Goal: Transaction & Acquisition: Download file/media

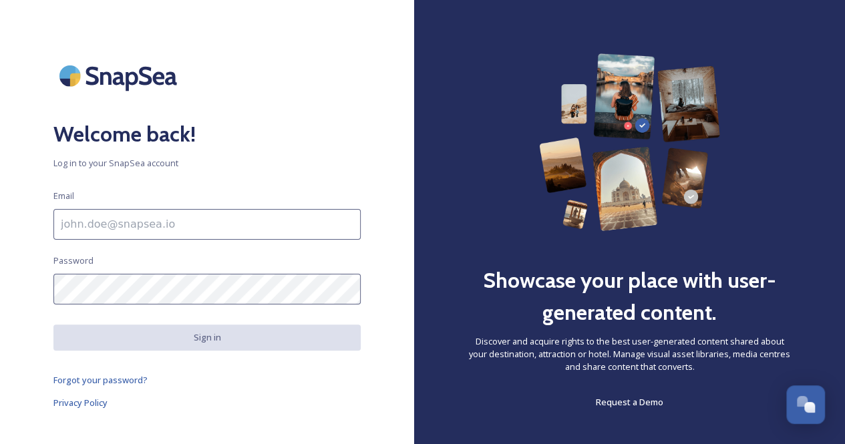
click at [156, 234] on input at bounding box center [206, 224] width 307 height 31
type input "[PERSON_NAME][EMAIL_ADDRESS][DOMAIN_NAME]"
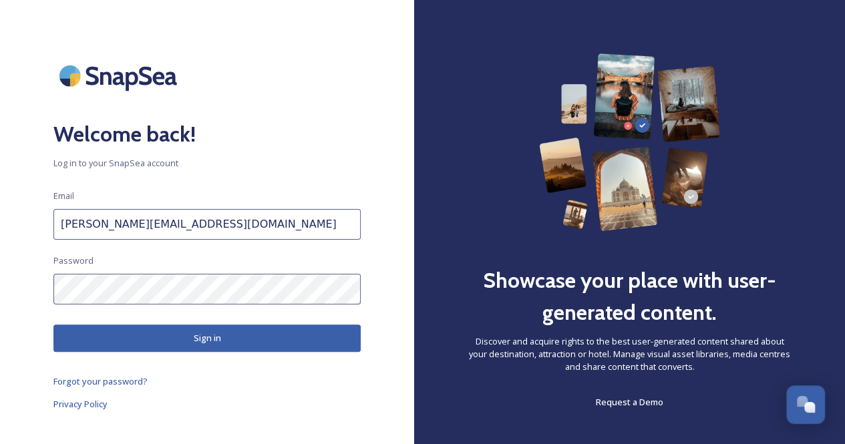
click at [153, 336] on button "Sign in" at bounding box center [206, 337] width 307 height 27
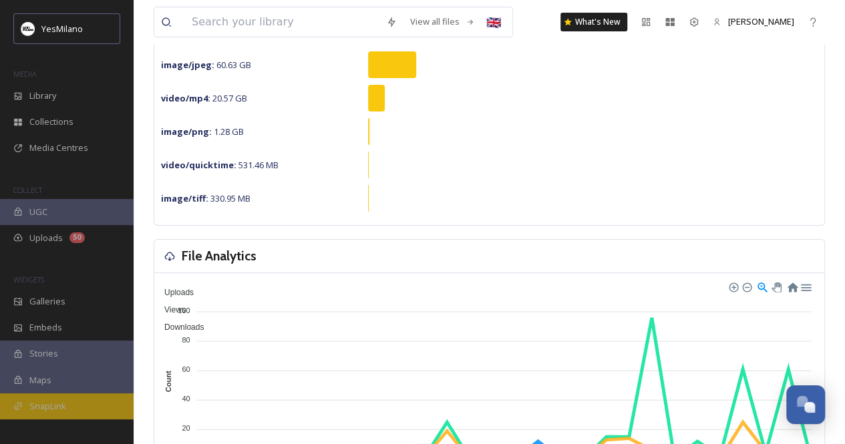
scroll to position [200, 0]
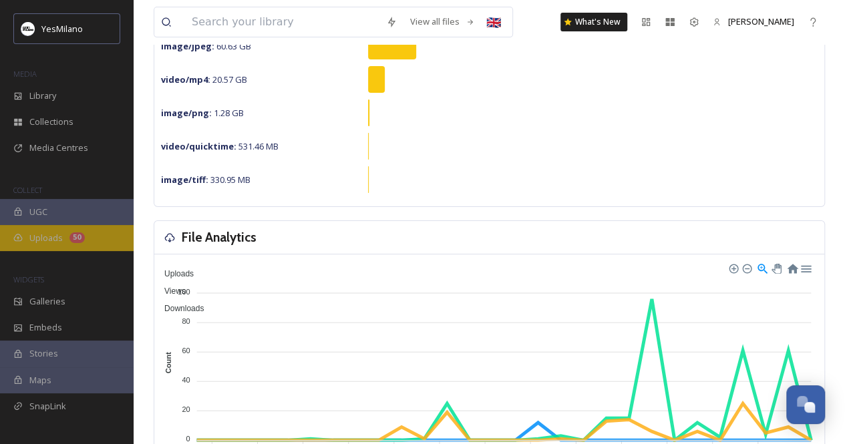
click at [52, 244] on span "Uploads" at bounding box center [45, 238] width 33 height 13
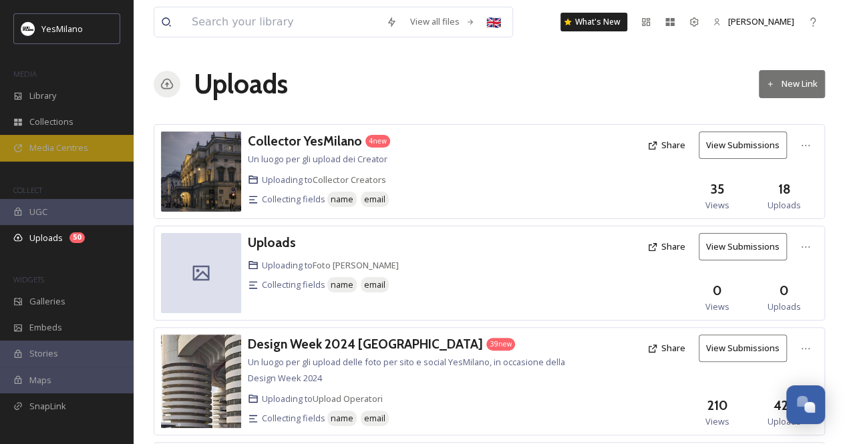
click at [50, 149] on span "Media Centres" at bounding box center [58, 148] width 59 height 13
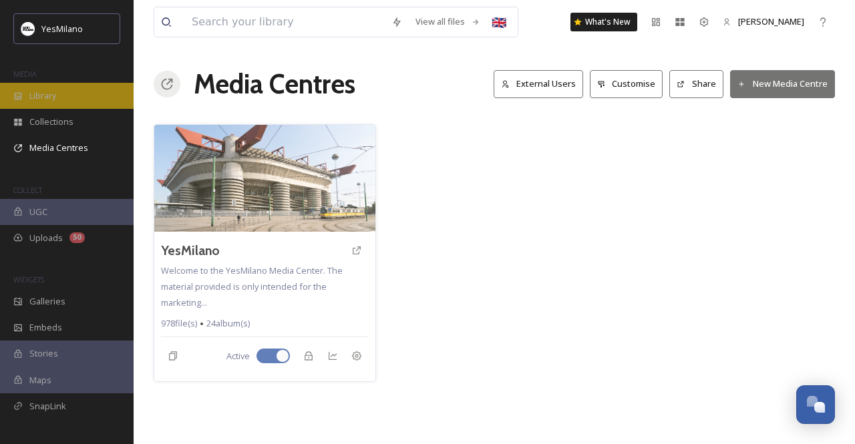
click at [56, 106] on div "Library" at bounding box center [67, 96] width 134 height 26
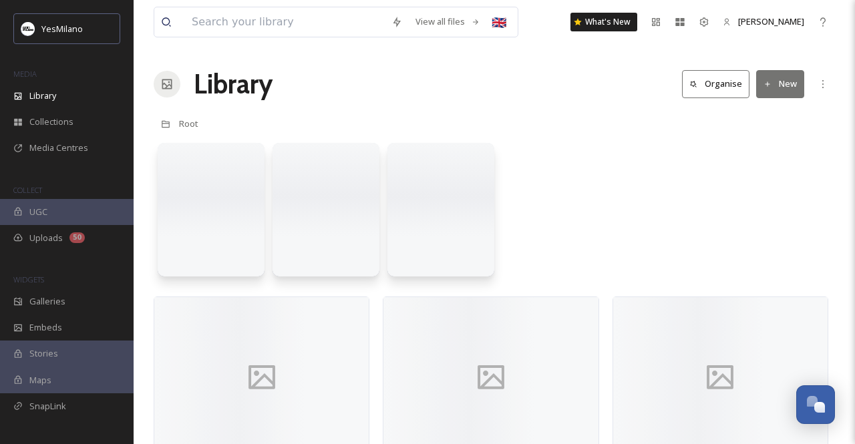
click at [56, 96] on span "Library" at bounding box center [42, 95] width 27 height 13
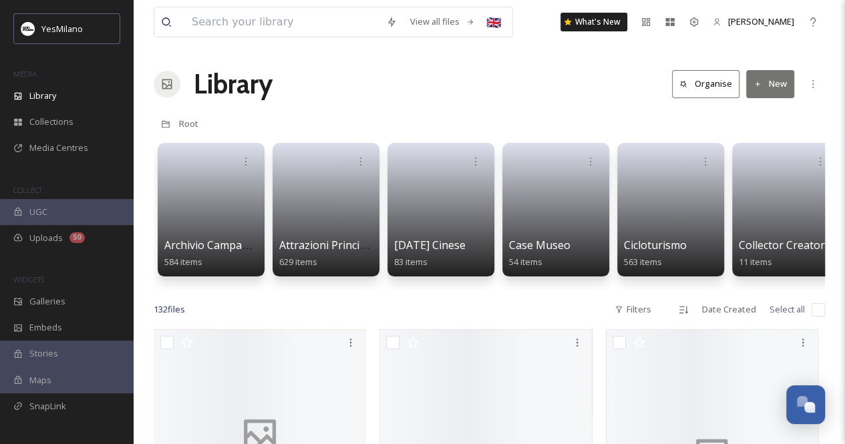
click at [56, 96] on span "Library" at bounding box center [42, 95] width 27 height 13
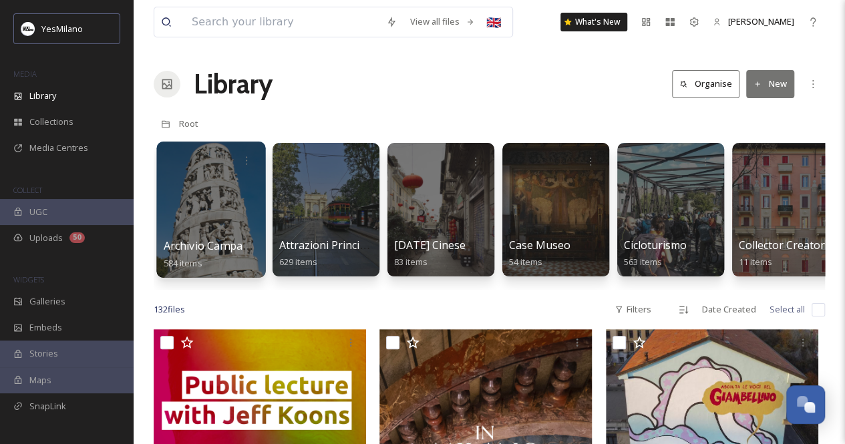
click at [196, 204] on div at bounding box center [210, 210] width 109 height 136
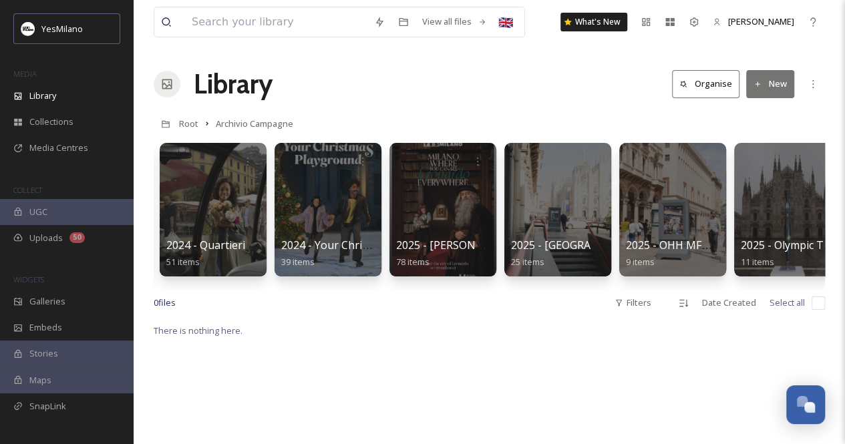
scroll to position [0, 1970]
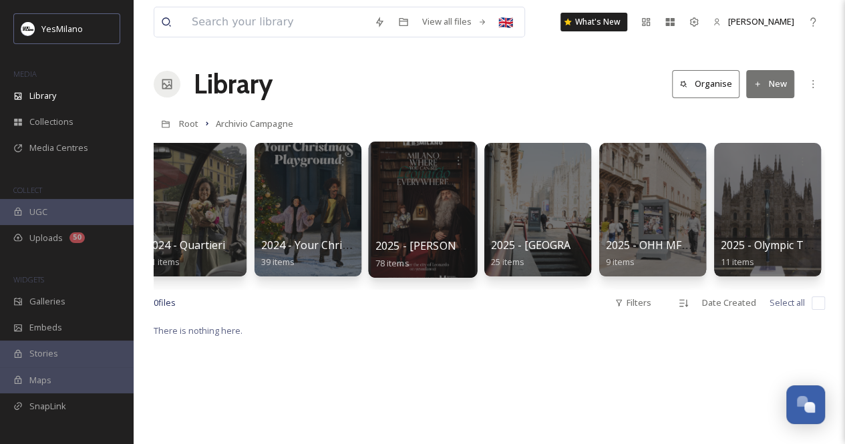
click at [404, 186] on div at bounding box center [422, 210] width 109 height 136
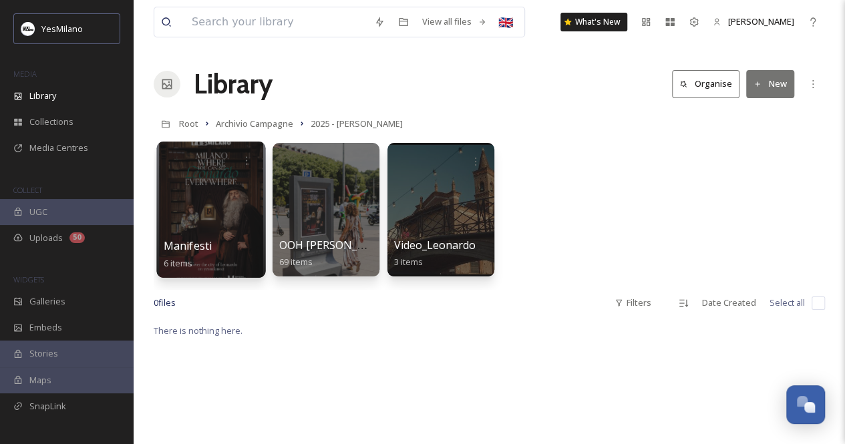
click at [215, 213] on div at bounding box center [210, 210] width 109 height 136
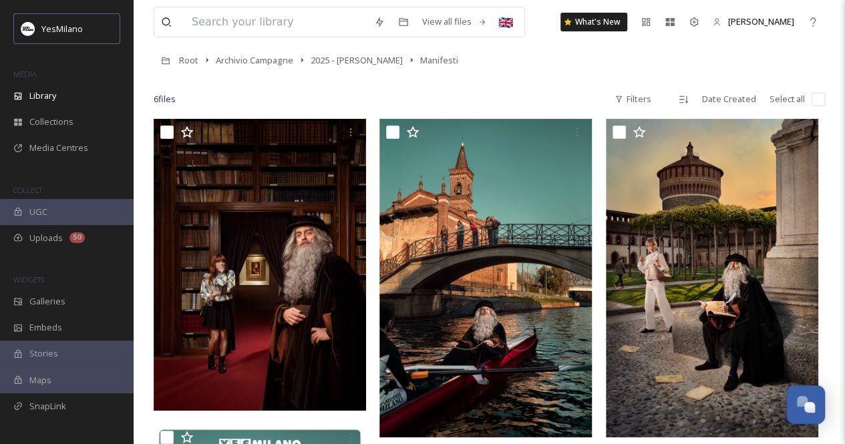
scroll to position [59, 0]
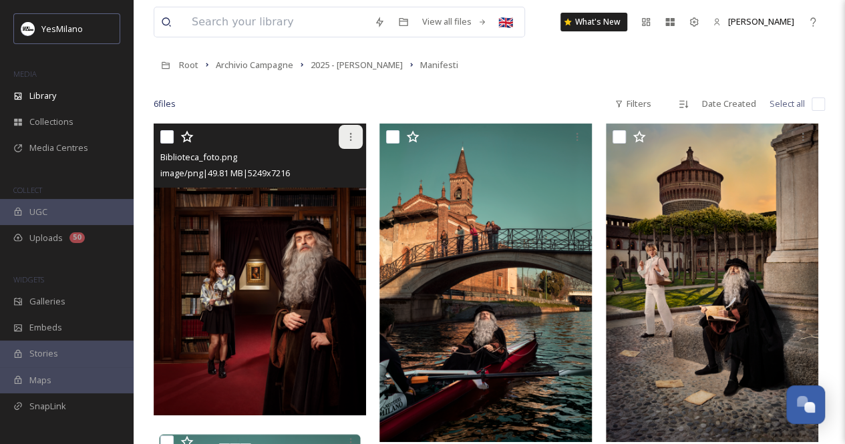
click at [347, 132] on icon at bounding box center [350, 137] width 11 height 11
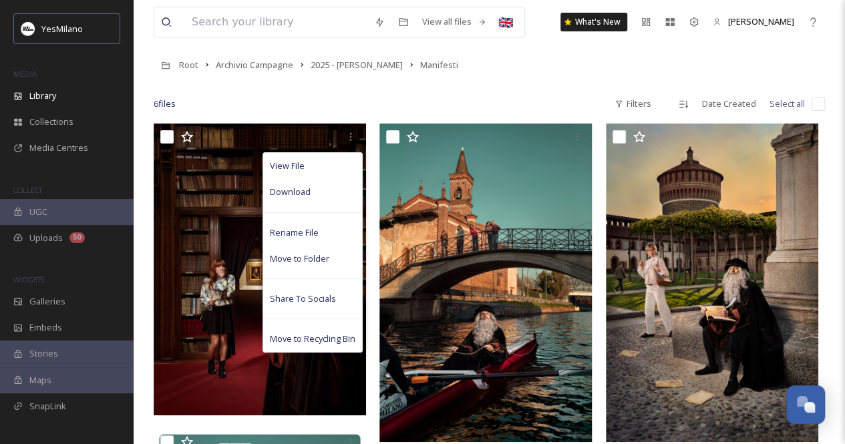
click at [309, 90] on div at bounding box center [489, 83] width 671 height 13
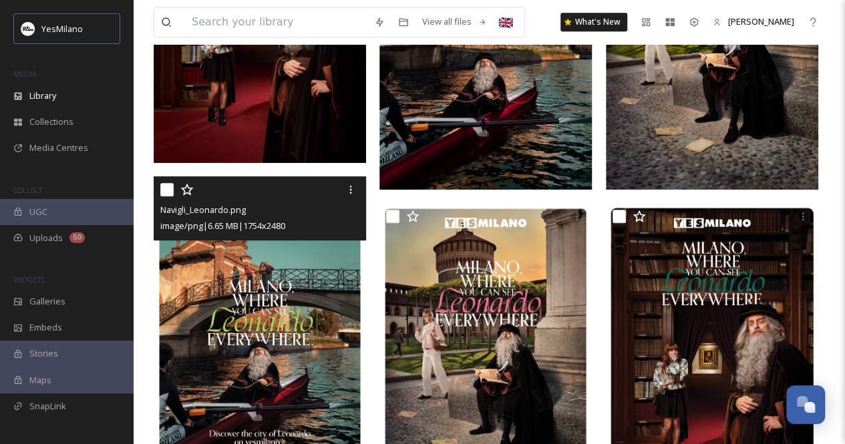
scroll to position [393, 0]
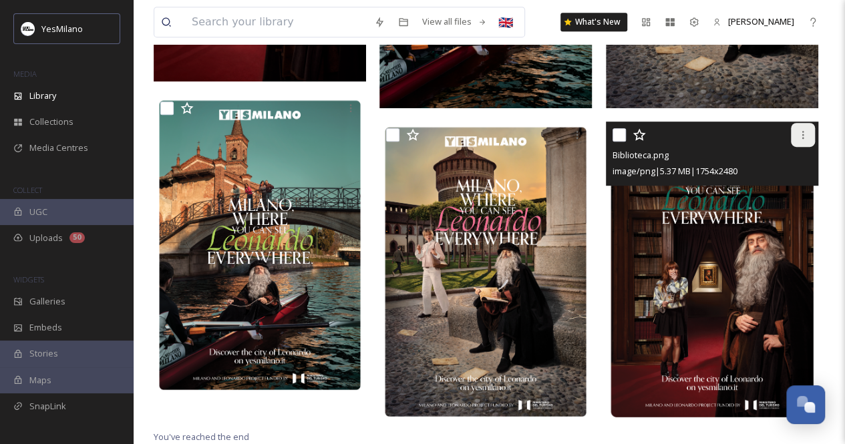
click at [805, 124] on div at bounding box center [803, 135] width 24 height 24
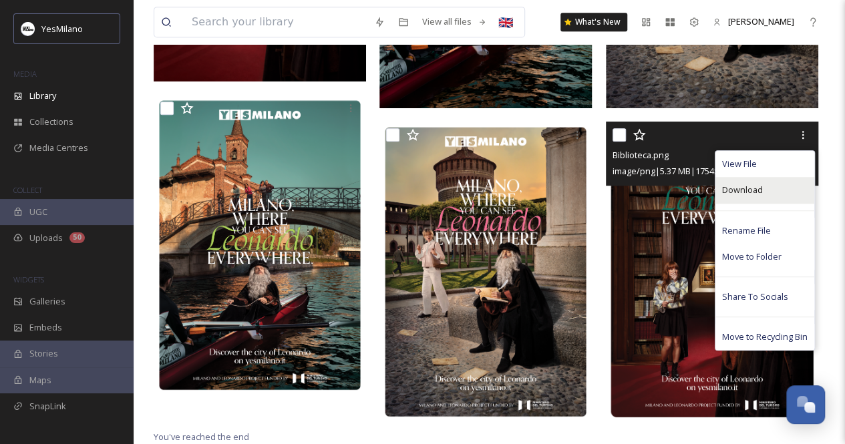
click at [750, 196] on span "Download" at bounding box center [742, 190] width 41 height 13
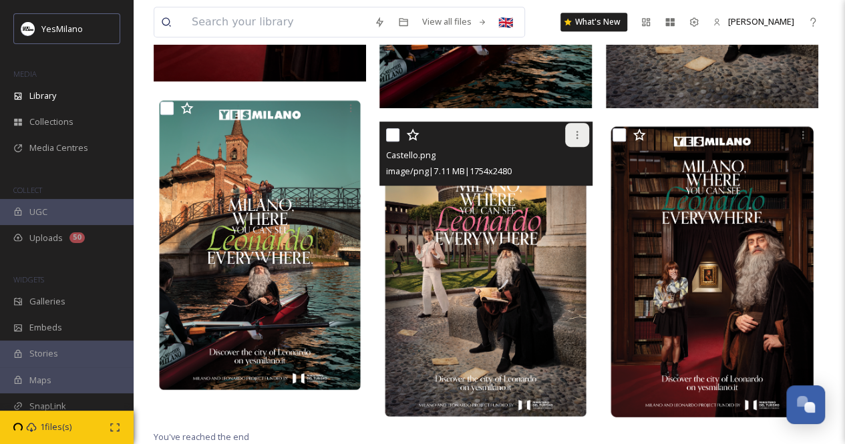
click at [574, 130] on icon at bounding box center [577, 135] width 11 height 11
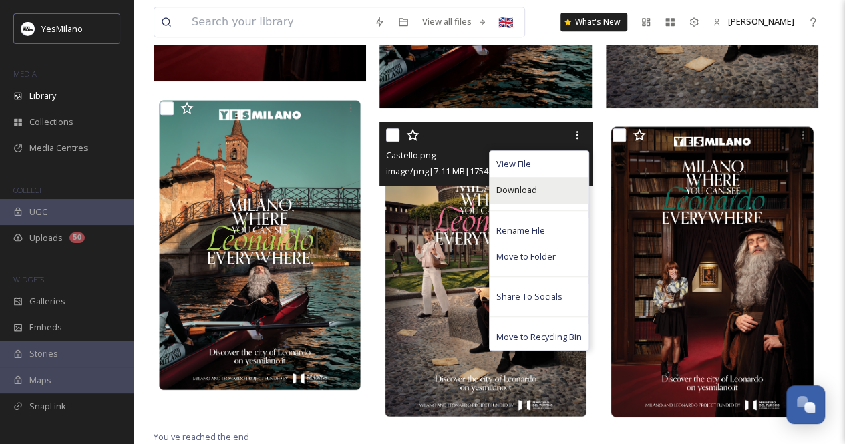
click at [537, 198] on div "Download" at bounding box center [538, 190] width 99 height 26
